Goal: Information Seeking & Learning: Check status

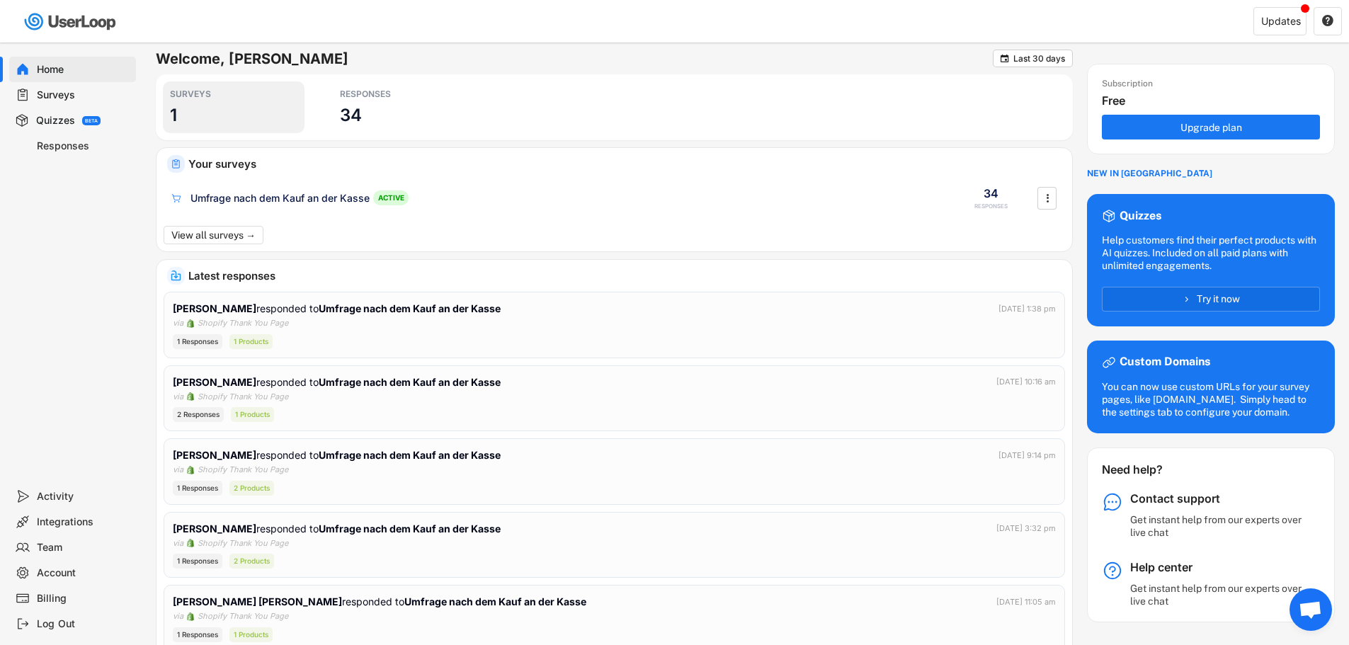
click at [269, 100] on div "SURVEYS 1" at bounding box center [234, 107] width 142 height 52
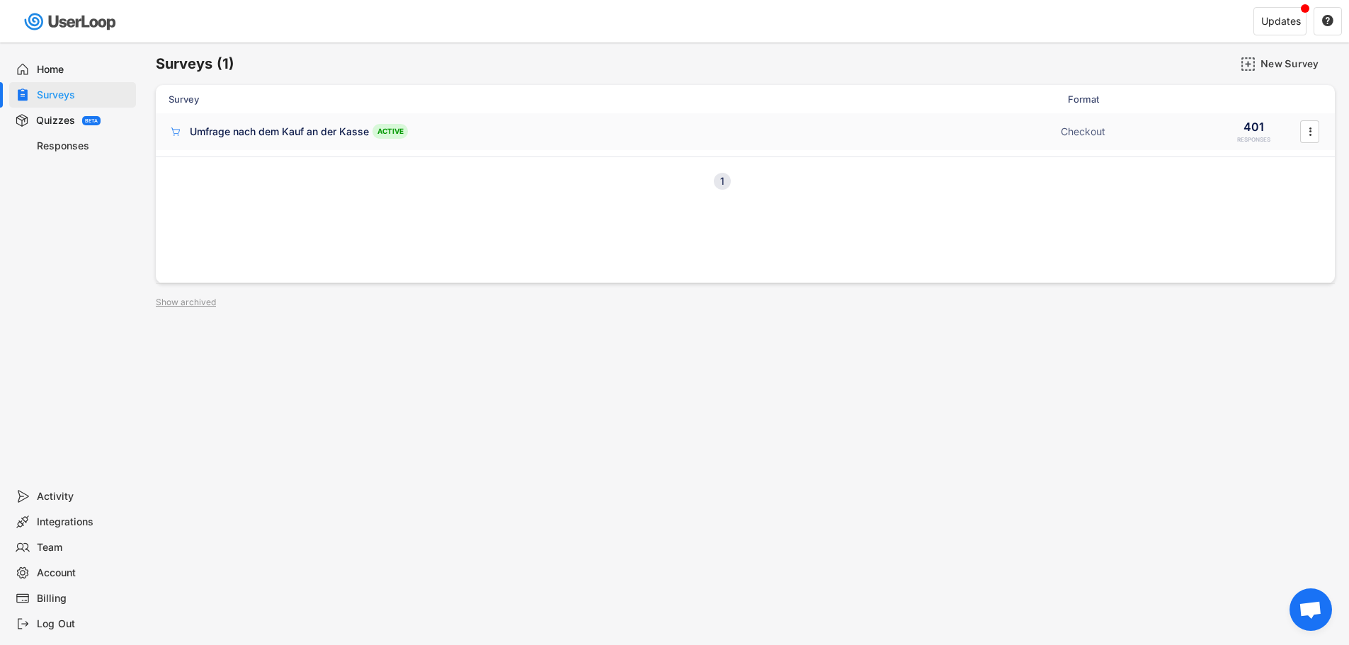
click at [1250, 128] on div "401" at bounding box center [1253, 127] width 21 height 16
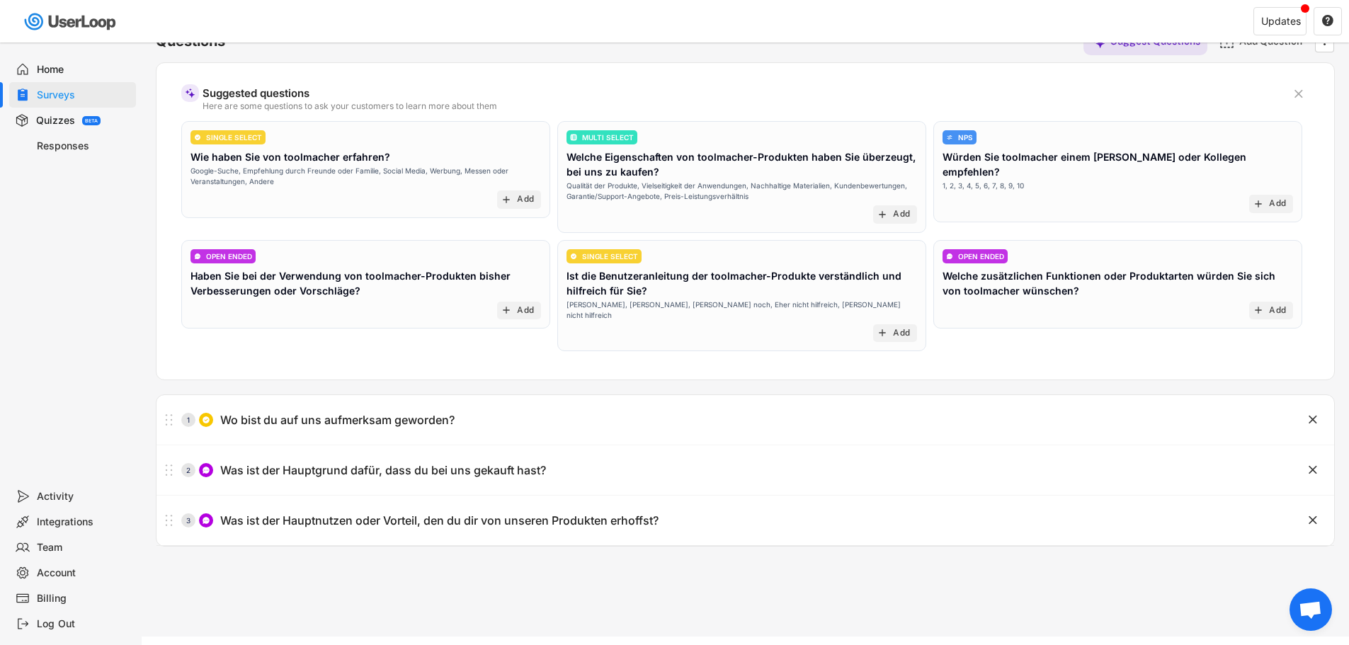
scroll to position [122, 0]
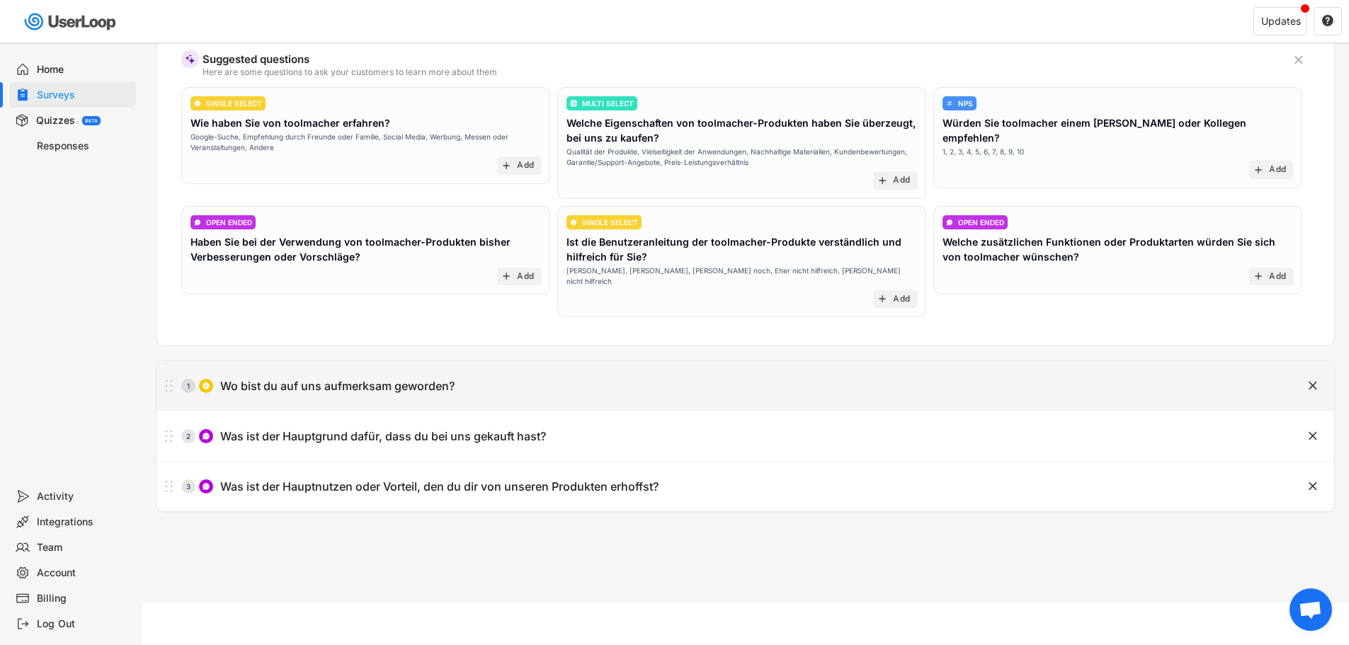
click at [450, 379] on div "Wo bist du auf uns aufmerksam geworden?" at bounding box center [337, 386] width 234 height 15
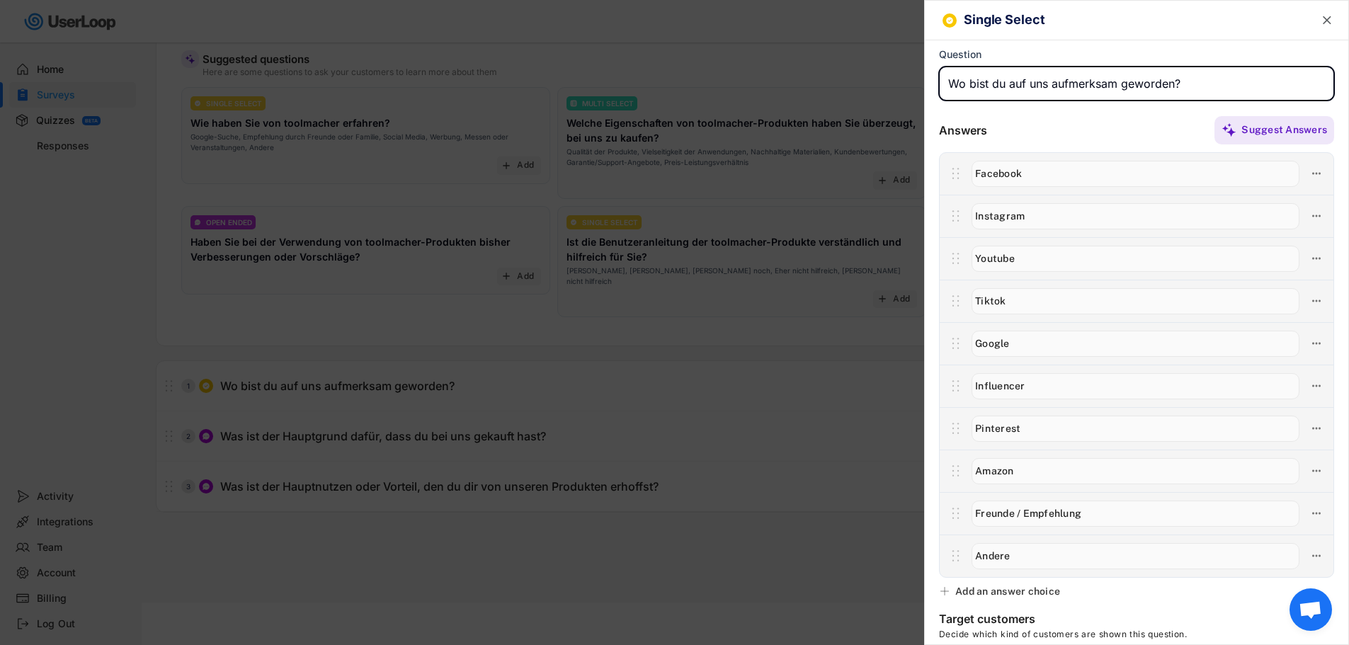
click at [1323, 20] on text "" at bounding box center [1327, 20] width 8 height 15
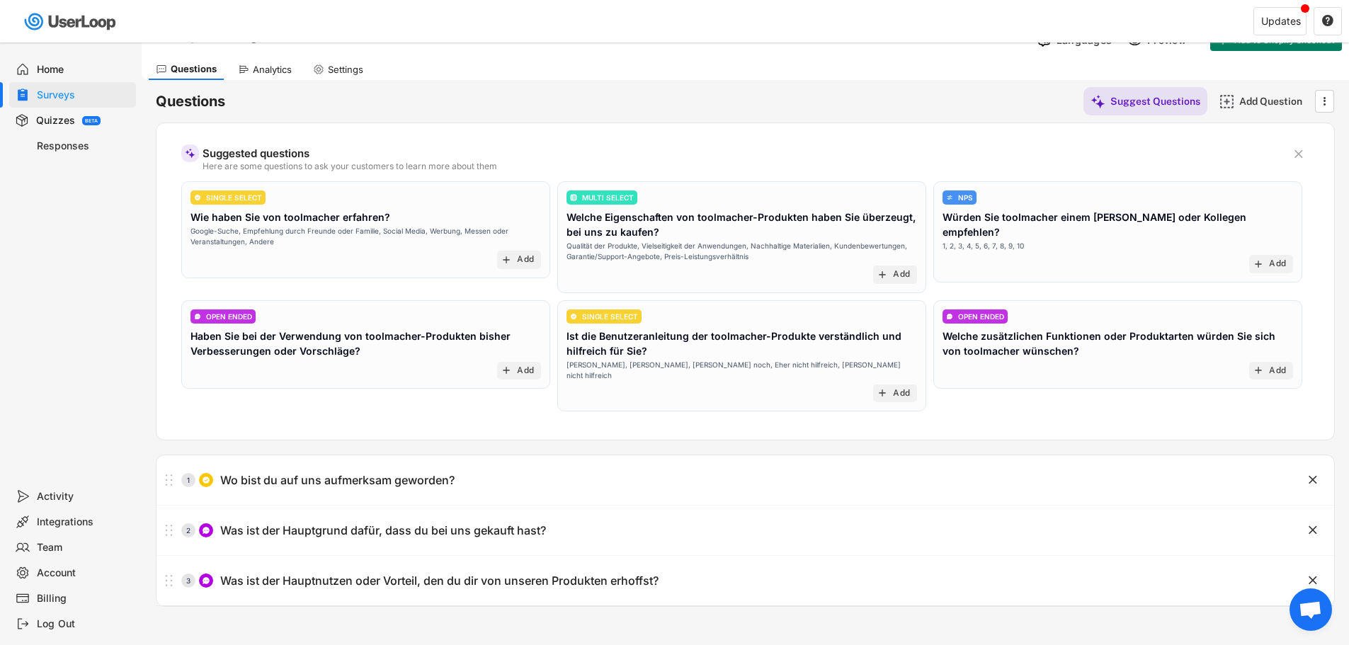
scroll to position [0, 0]
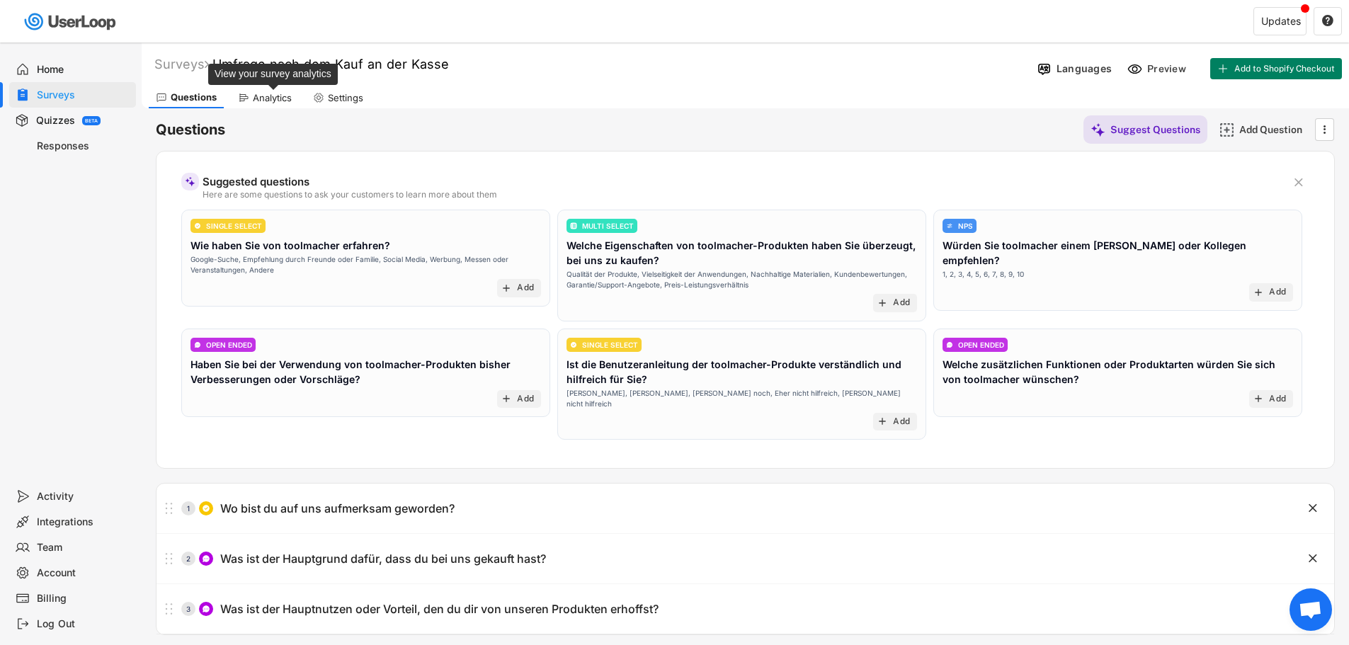
click at [259, 95] on div "Analytics" at bounding box center [272, 98] width 39 height 12
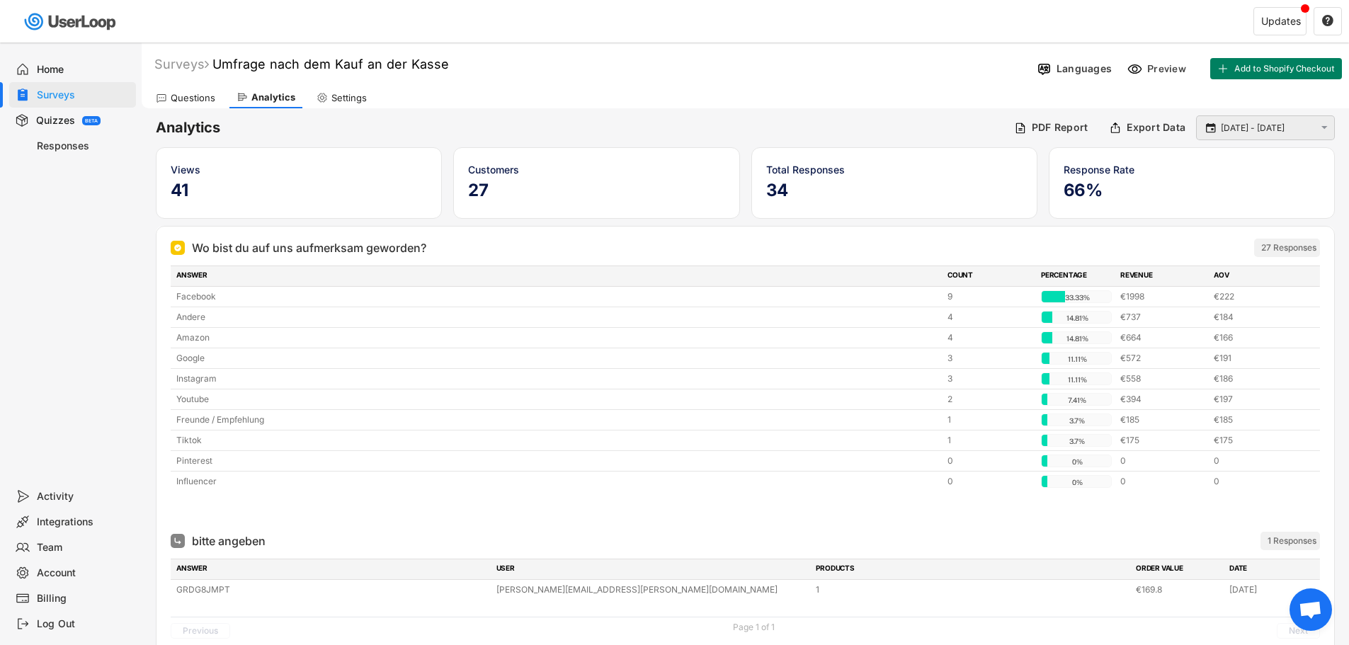
click at [1259, 128] on input "[DATE] - [DATE]" at bounding box center [1267, 128] width 93 height 14
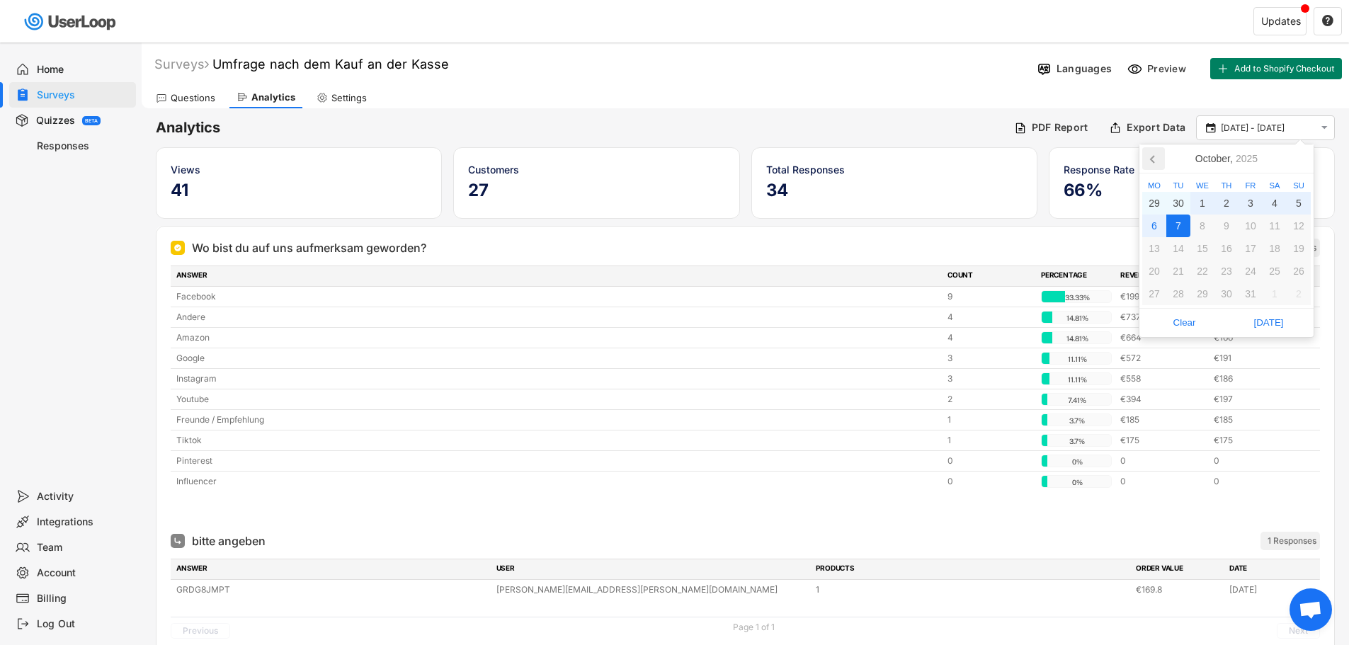
click at [1153, 156] on icon at bounding box center [1153, 158] width 23 height 23
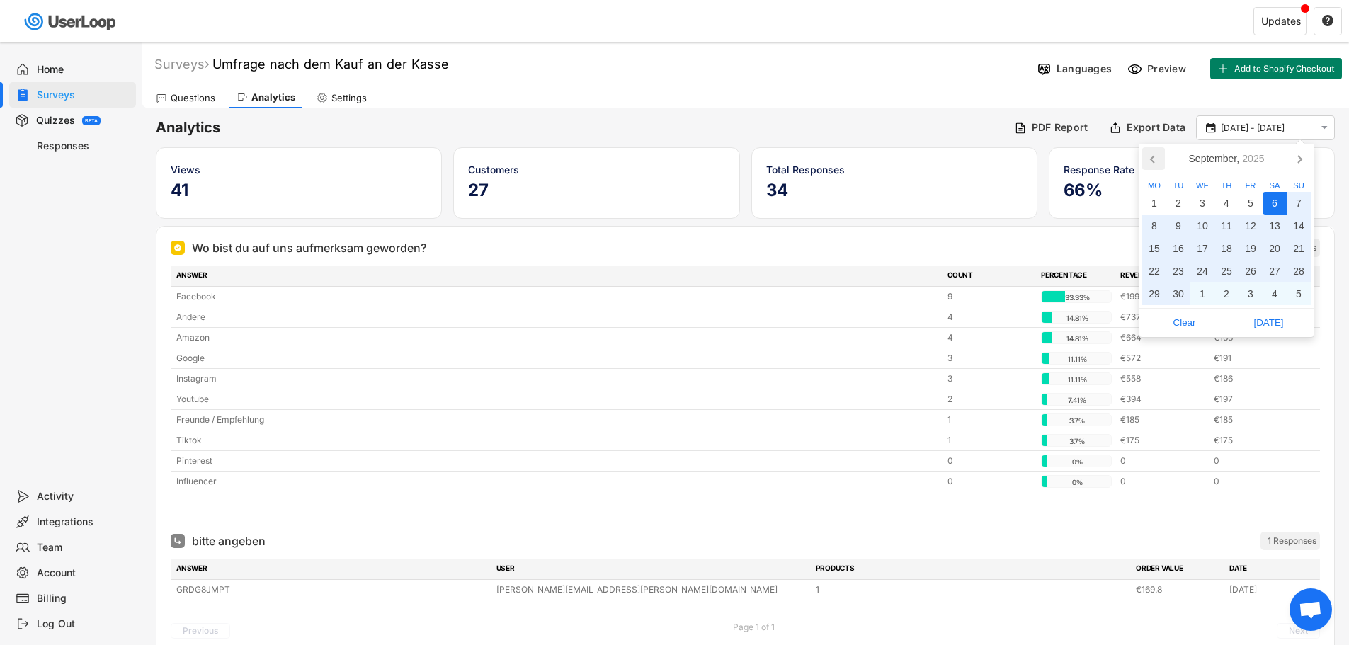
click at [1153, 156] on icon at bounding box center [1153, 158] width 23 height 23
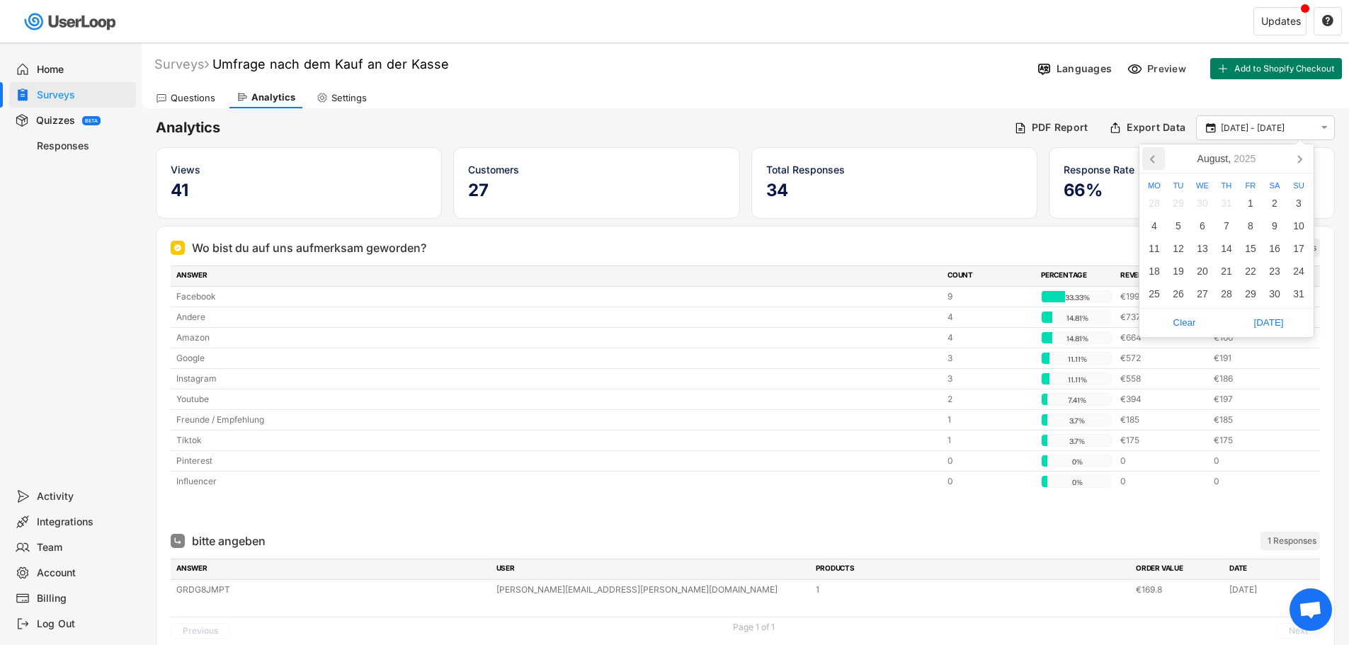
click at [1153, 156] on icon at bounding box center [1153, 158] width 23 height 23
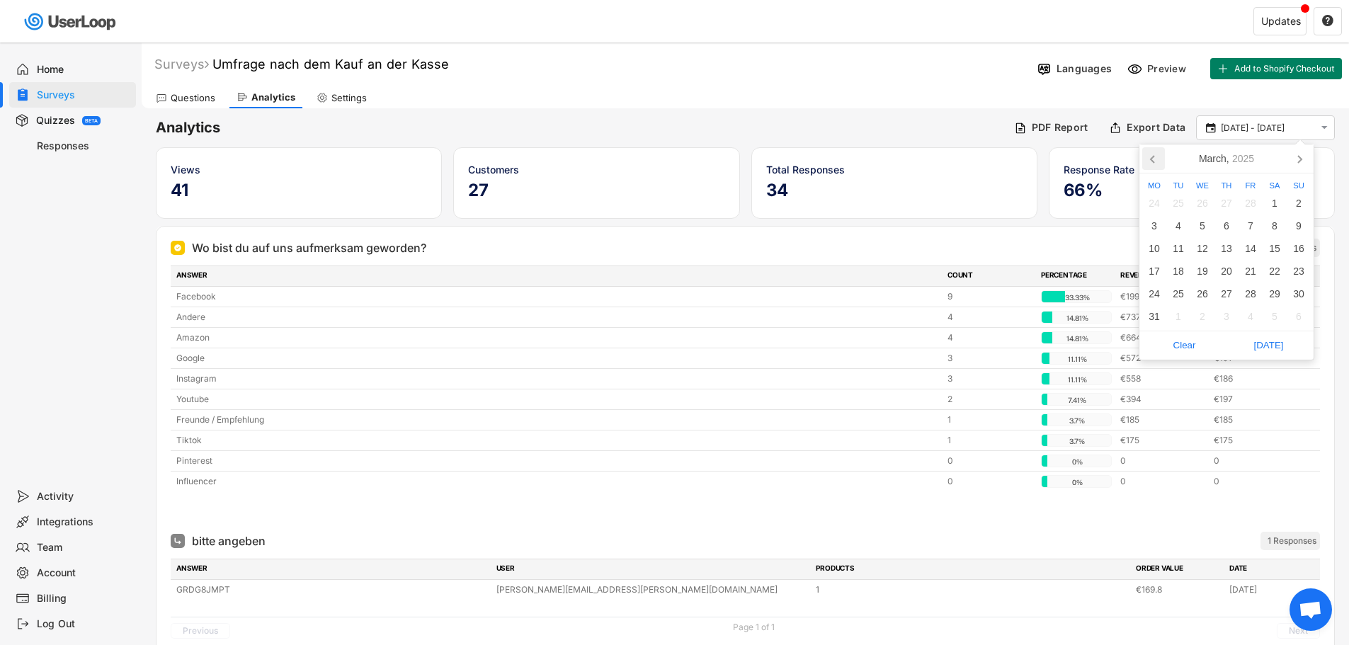
click at [1153, 156] on icon at bounding box center [1153, 158] width 23 height 23
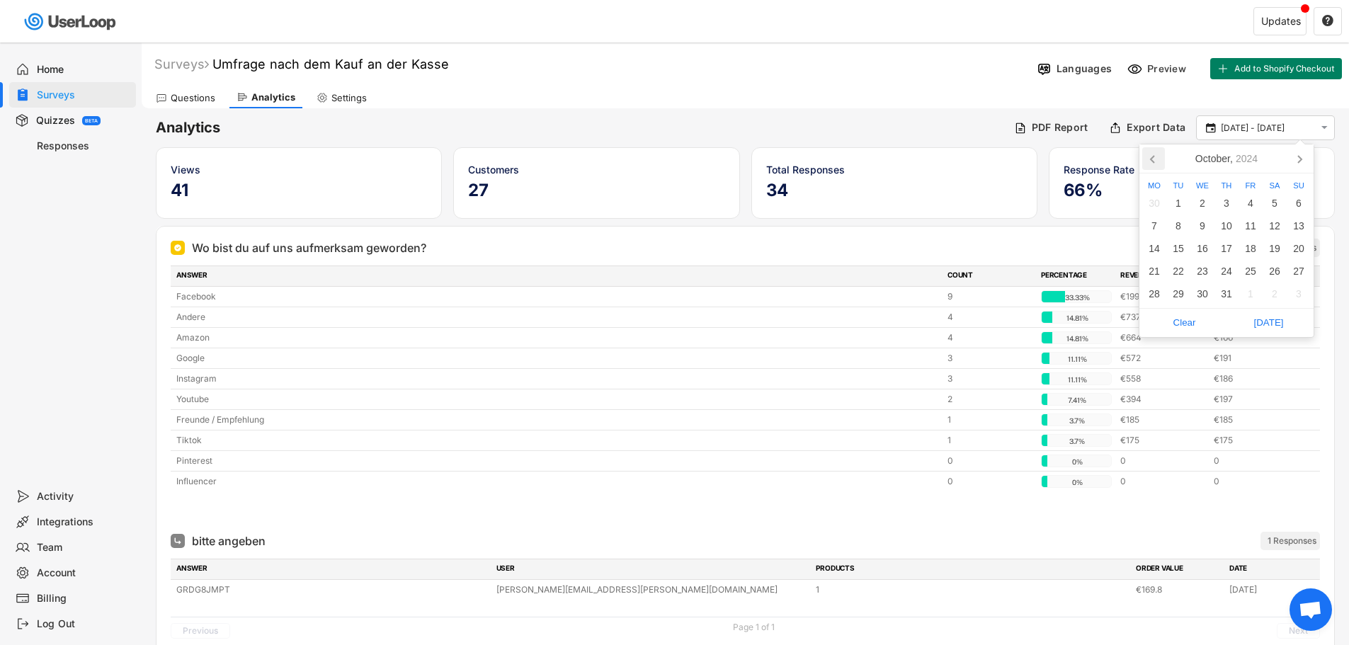
click at [1153, 156] on icon at bounding box center [1153, 158] width 23 height 23
click at [1229, 204] on div "1" at bounding box center [1226, 203] width 24 height 23
click at [1296, 157] on icon at bounding box center [1299, 158] width 23 height 23
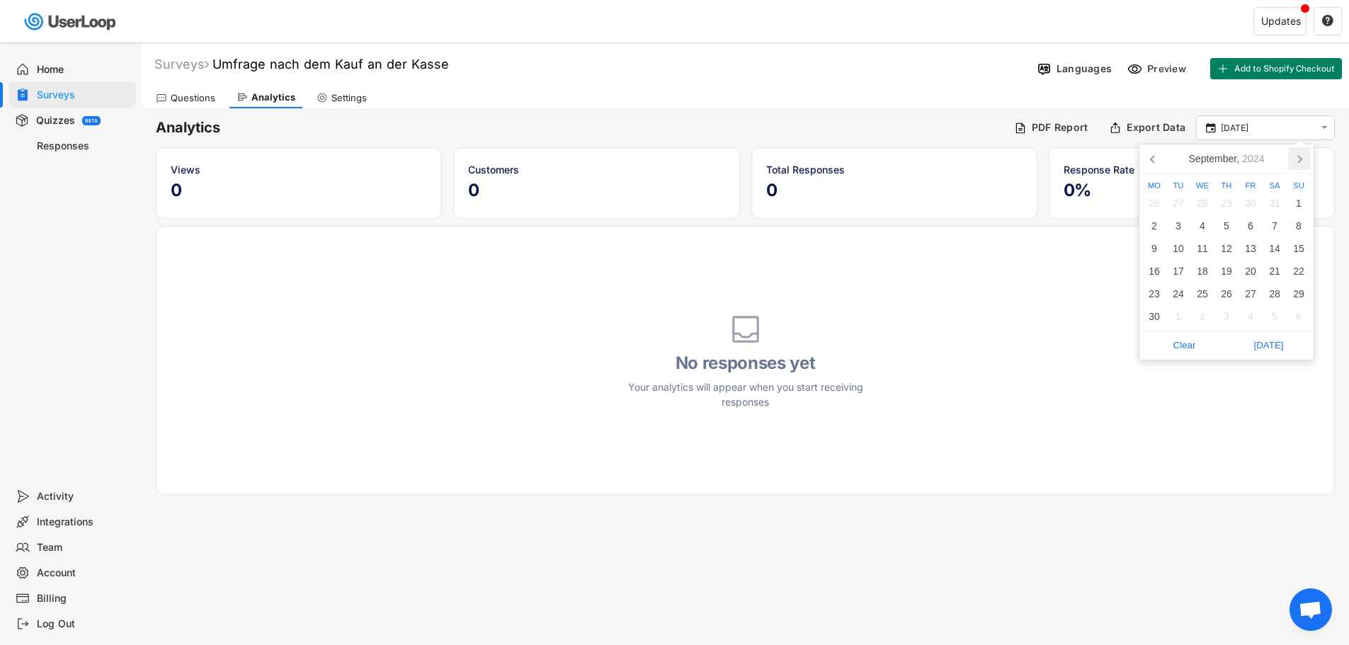
click at [1296, 157] on icon at bounding box center [1299, 158] width 23 height 23
click at [1299, 157] on icon at bounding box center [1300, 159] width 4 height 7
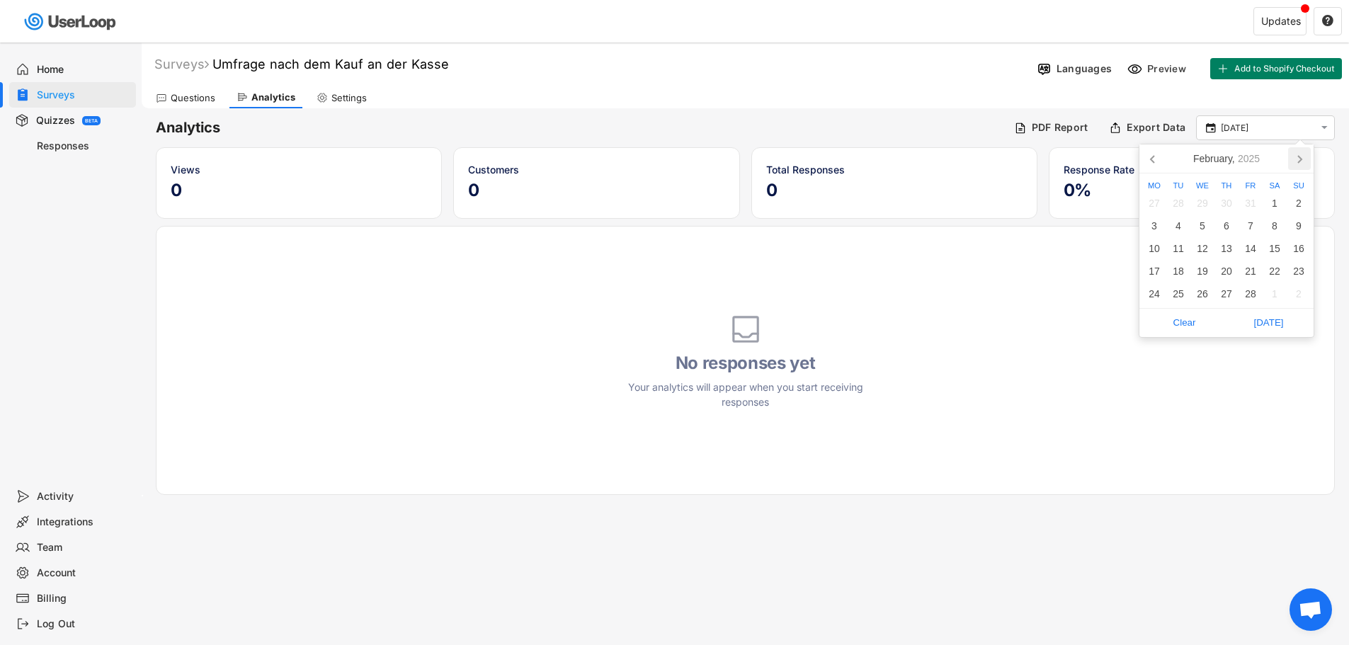
click at [1299, 157] on icon at bounding box center [1300, 159] width 4 height 7
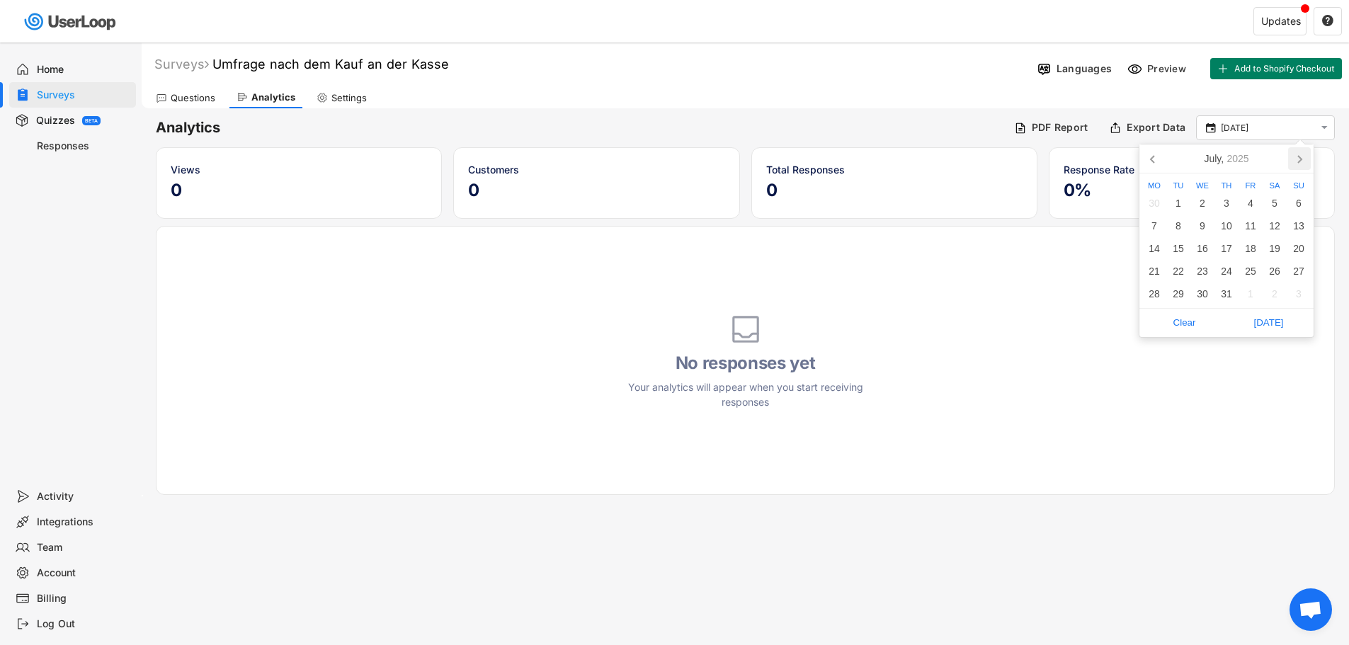
click at [1299, 157] on icon at bounding box center [1300, 159] width 4 height 7
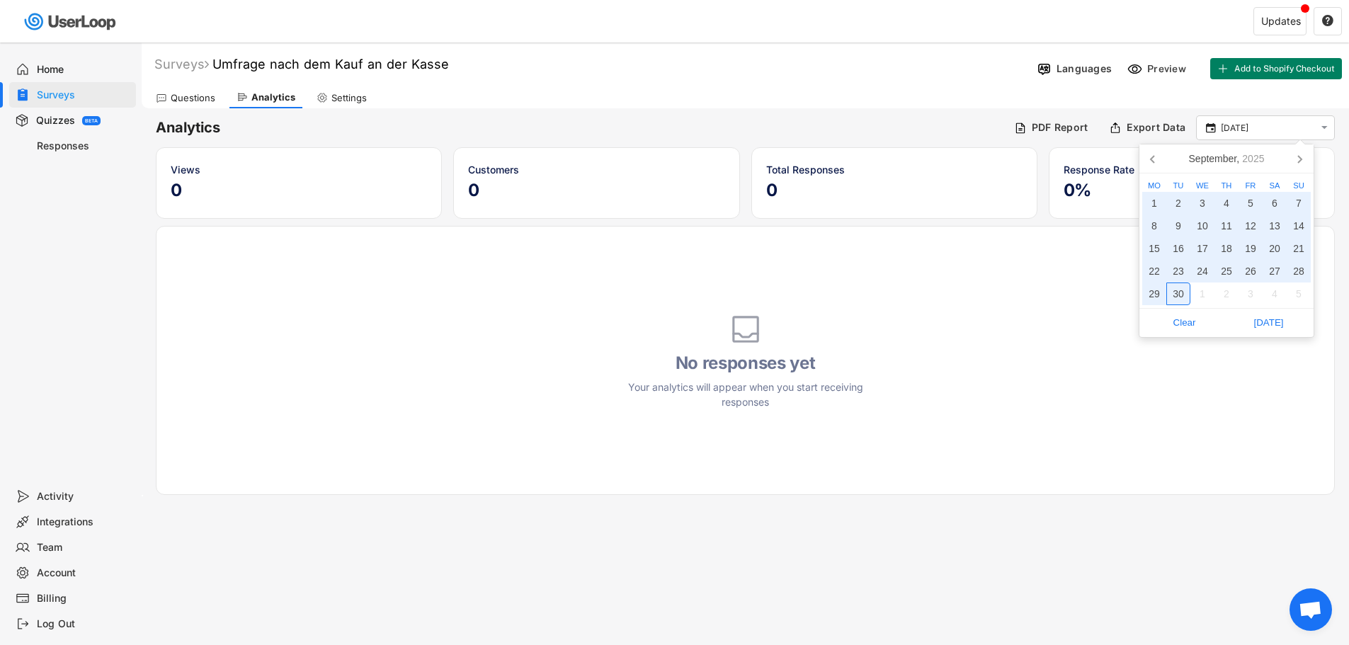
click at [1182, 298] on div "30" at bounding box center [1178, 293] width 24 height 23
type input "[DATE] - [DATE]"
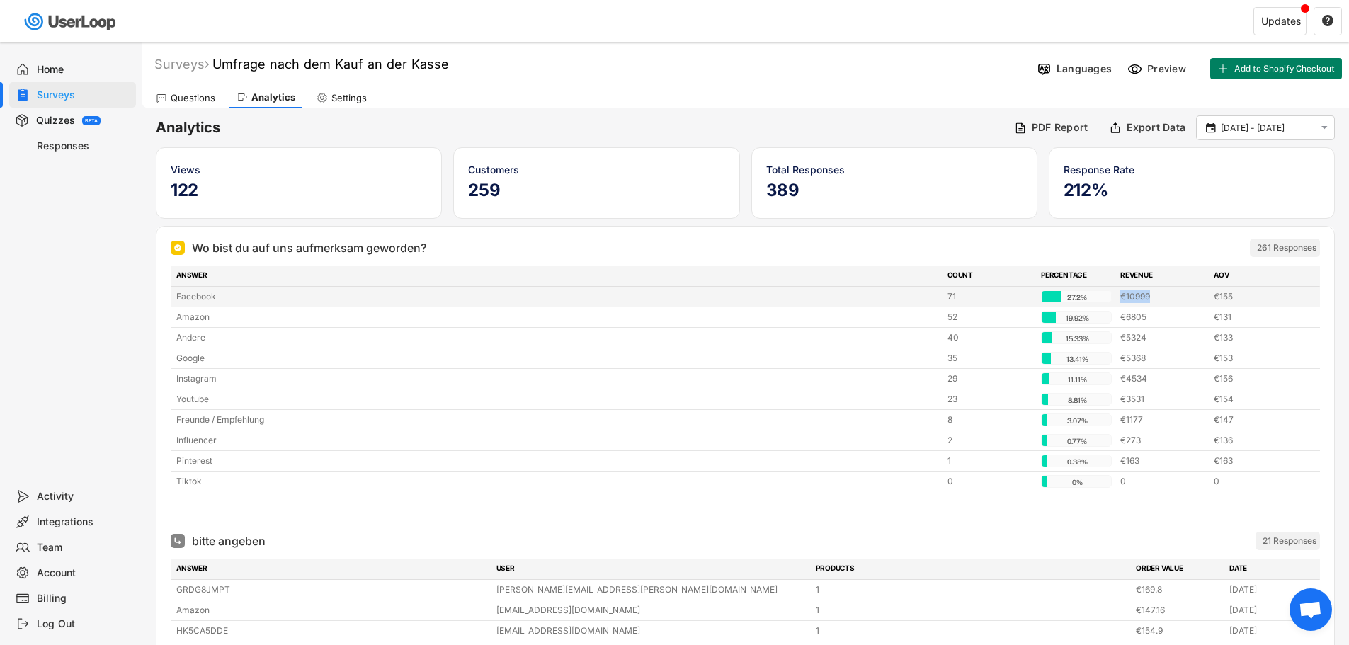
drag, startPoint x: 1155, startPoint y: 297, endPoint x: 1122, endPoint y: 295, distance: 33.3
click at [1122, 295] on div "€10999" at bounding box center [1162, 296] width 85 height 13
click at [1156, 297] on div "€10999" at bounding box center [1162, 296] width 85 height 13
drag, startPoint x: 1160, startPoint y: 297, endPoint x: 1126, endPoint y: 295, distance: 33.3
click at [1126, 295] on div "€10999" at bounding box center [1162, 296] width 85 height 13
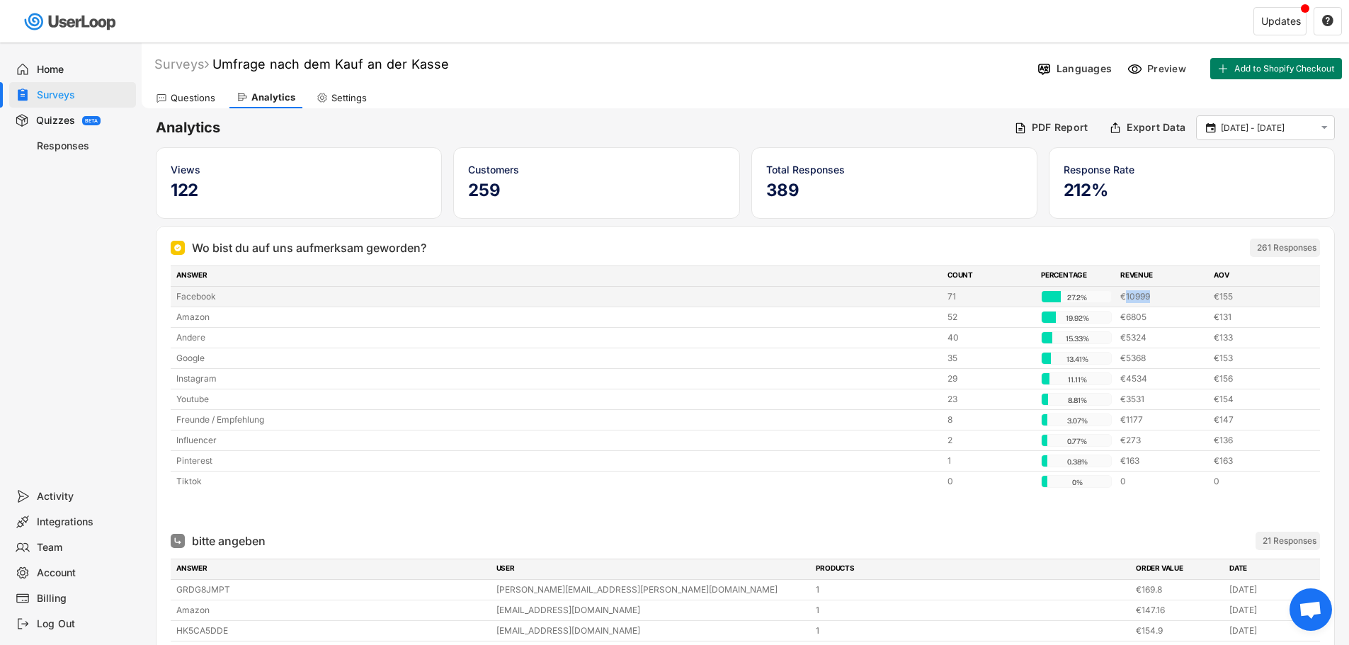
click at [1145, 297] on div "€10999" at bounding box center [1162, 296] width 85 height 13
click at [1134, 314] on div "€6805" at bounding box center [1162, 317] width 85 height 13
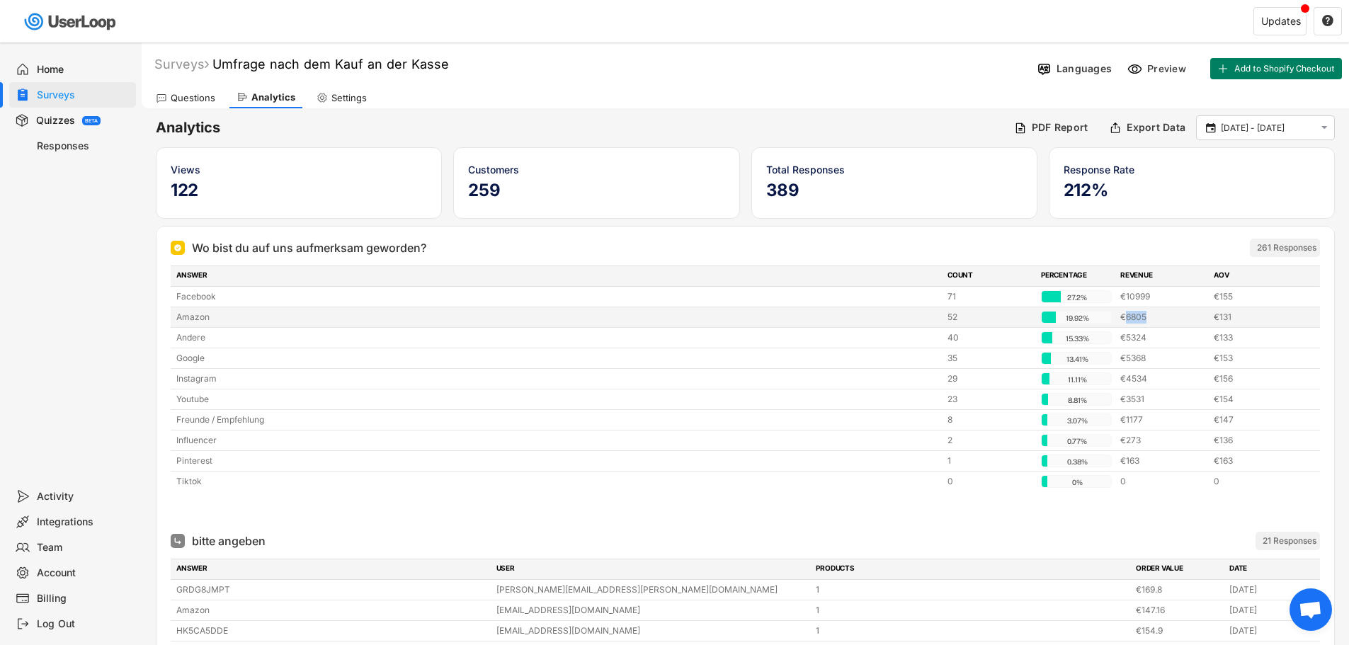
click at [1134, 314] on div "€6805" at bounding box center [1162, 317] width 85 height 13
click at [1132, 297] on div "€10999" at bounding box center [1162, 296] width 85 height 13
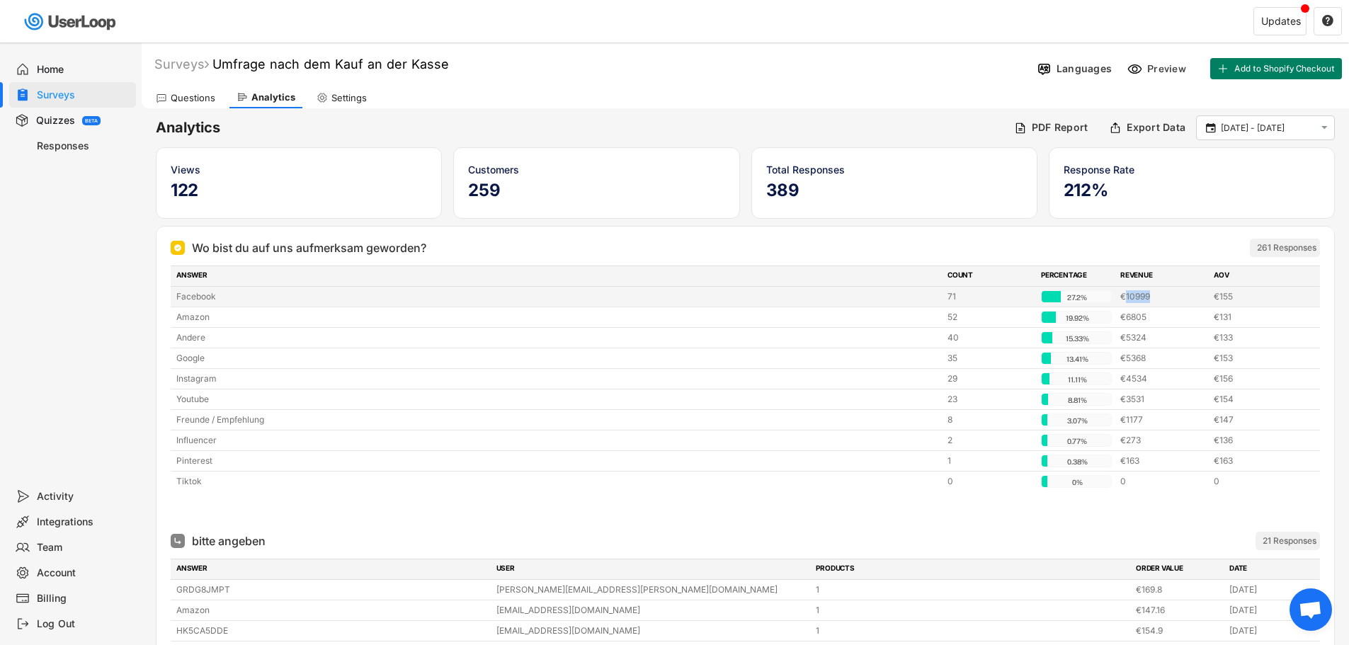
click at [1132, 297] on div "€10999" at bounding box center [1162, 296] width 85 height 13
